Goal: Task Accomplishment & Management: Manage account settings

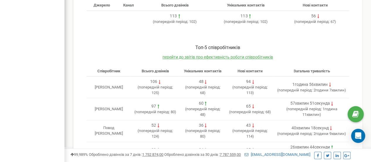
scroll to position [230, 0]
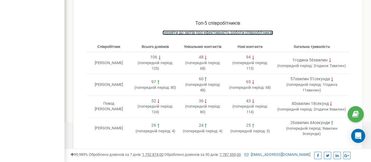
click at [229, 30] on span "перейти до звітів про ефективність роботи співробітників" at bounding box center [218, 32] width 111 height 5
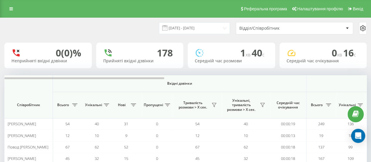
scroll to position [29, 0]
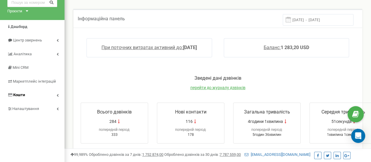
scroll to position [59, 0]
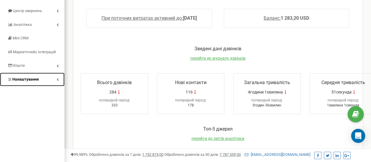
click at [27, 81] on span "Налаштування" at bounding box center [25, 79] width 26 height 4
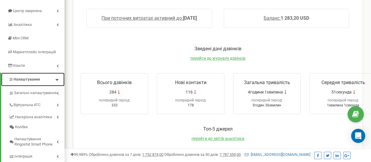
click at [37, 80] on span "Налаштування" at bounding box center [27, 79] width 26 height 4
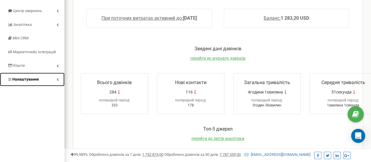
click at [37, 80] on span "Налаштування" at bounding box center [25, 79] width 26 height 4
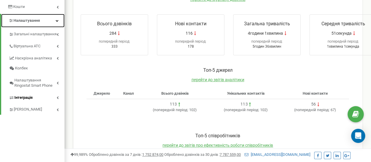
scroll to position [88, 0]
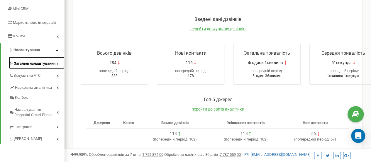
click at [35, 66] on span "Загальні налаштування" at bounding box center [35, 64] width 42 height 6
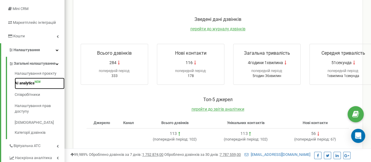
click at [33, 89] on link "AI analytics NEW" at bounding box center [40, 83] width 50 height 11
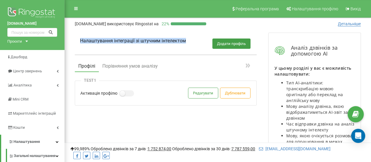
drag, startPoint x: 81, startPoint y: 41, endPoint x: 187, endPoint y: 41, distance: 106.3
click at [187, 41] on div "Налаштування інтеграції зі штучним інтелектом Додати профіль" at bounding box center [166, 44] width 182 height 22
copy h1 "Налаштування інтеграції зі штучним інтелектом"
